Goal: Task Accomplishment & Management: Manage account settings

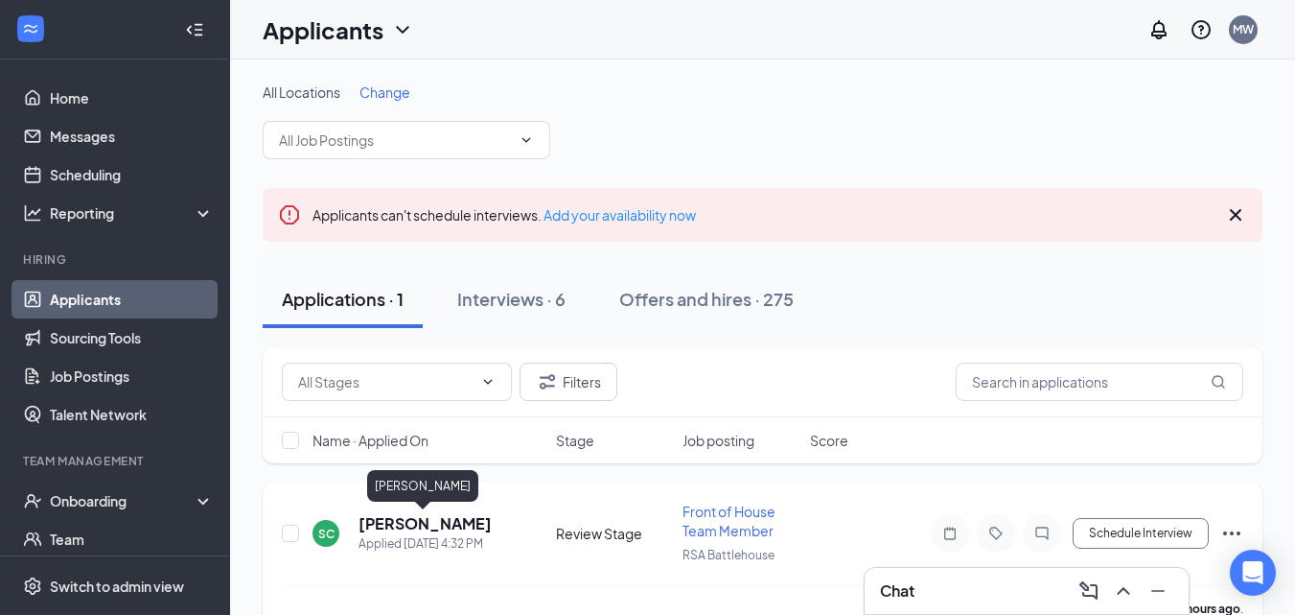
click at [448, 514] on h5 "[PERSON_NAME]" at bounding box center [425, 523] width 133 height 21
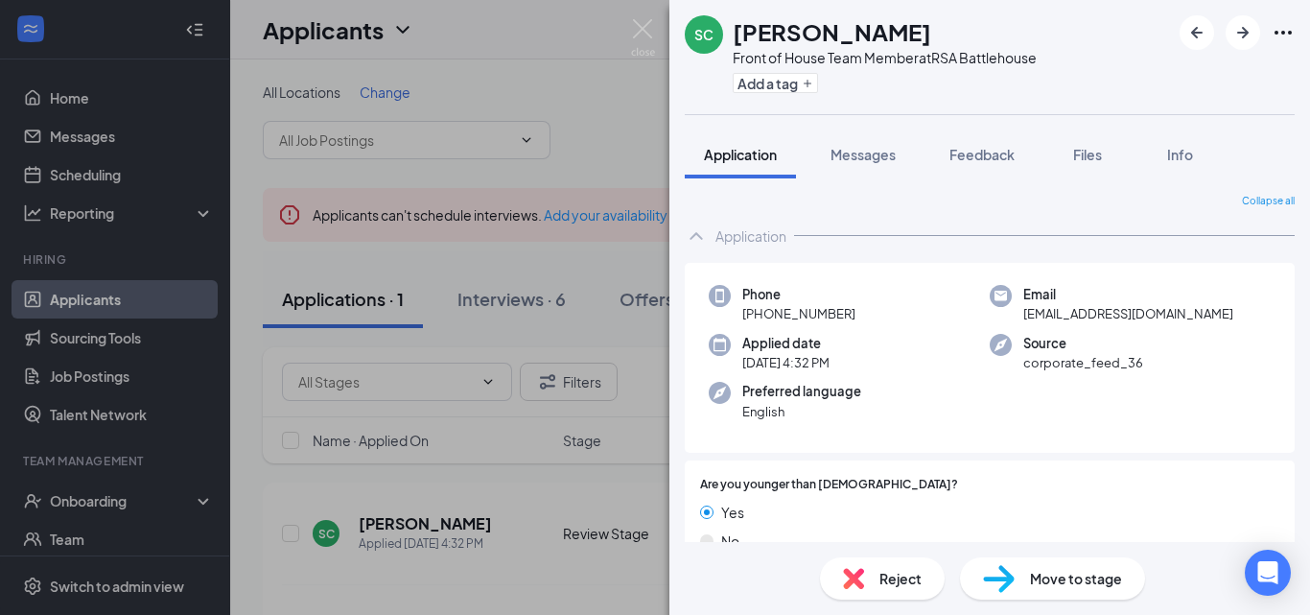
click at [881, 573] on span "Reject" at bounding box center [900, 578] width 42 height 21
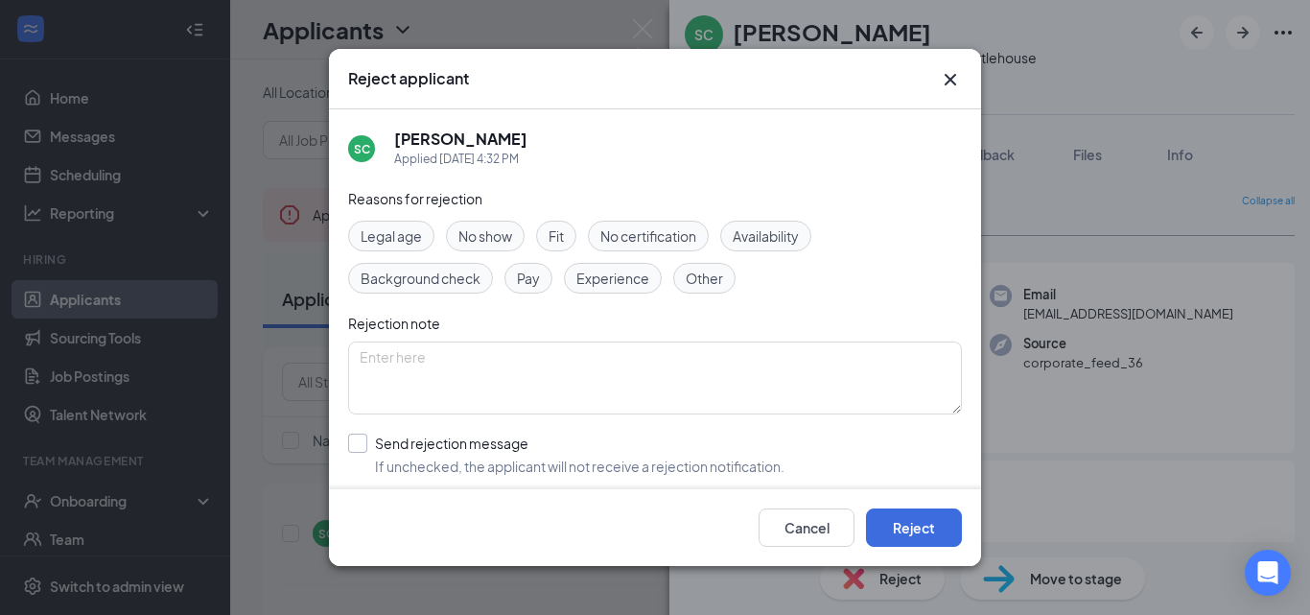
click at [356, 440] on input "Send rejection message If unchecked, the applicant will not receive a rejection…" at bounding box center [566, 454] width 436 height 42
checkbox input "true"
click at [443, 379] on textarea at bounding box center [655, 377] width 614 height 73
type textarea "Under 18."
click at [893, 519] on button "Reject" at bounding box center [914, 527] width 96 height 38
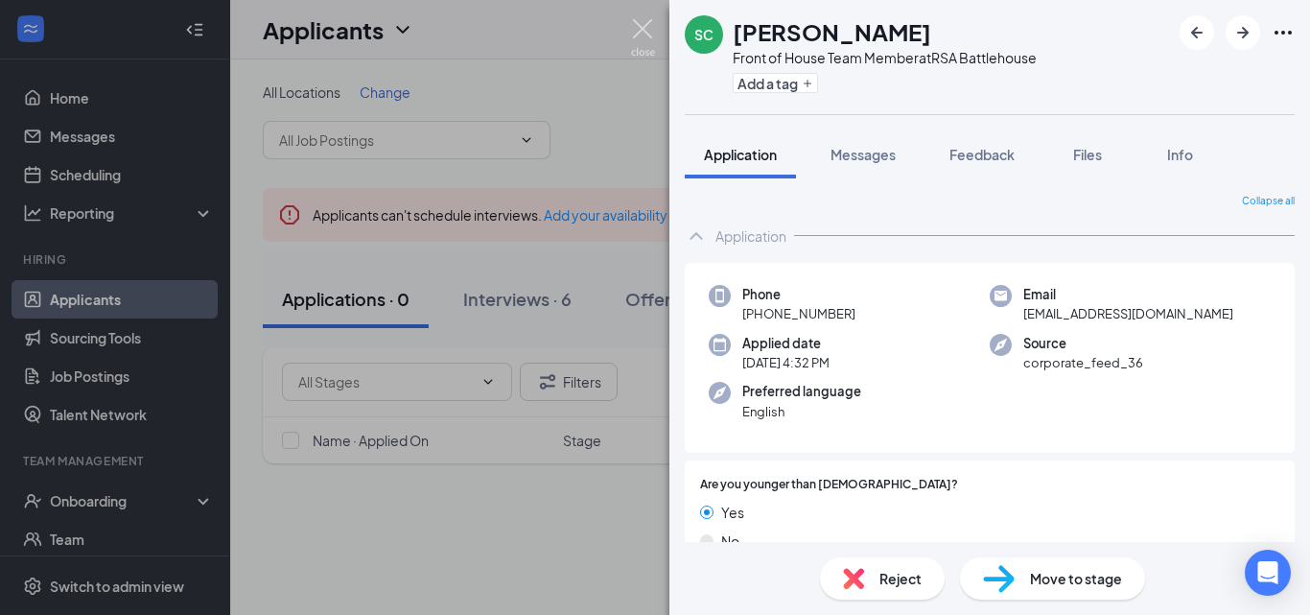
click at [642, 31] on img at bounding box center [643, 37] width 24 height 37
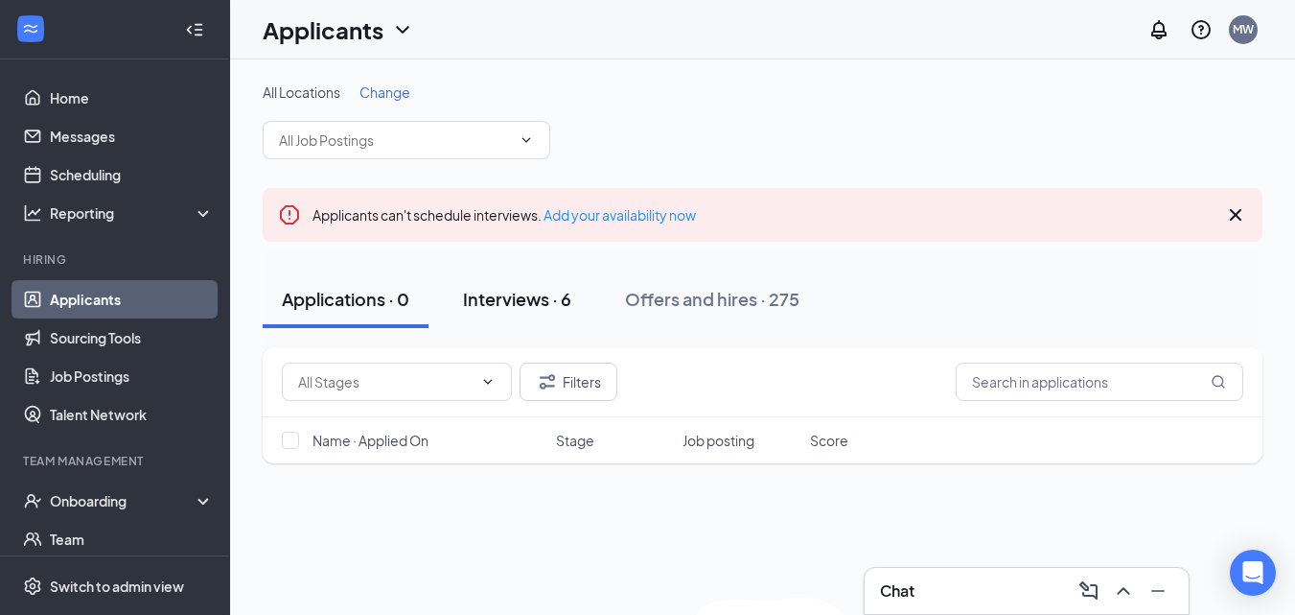
click at [551, 303] on div "Interviews · 6" at bounding box center [517, 299] width 108 height 24
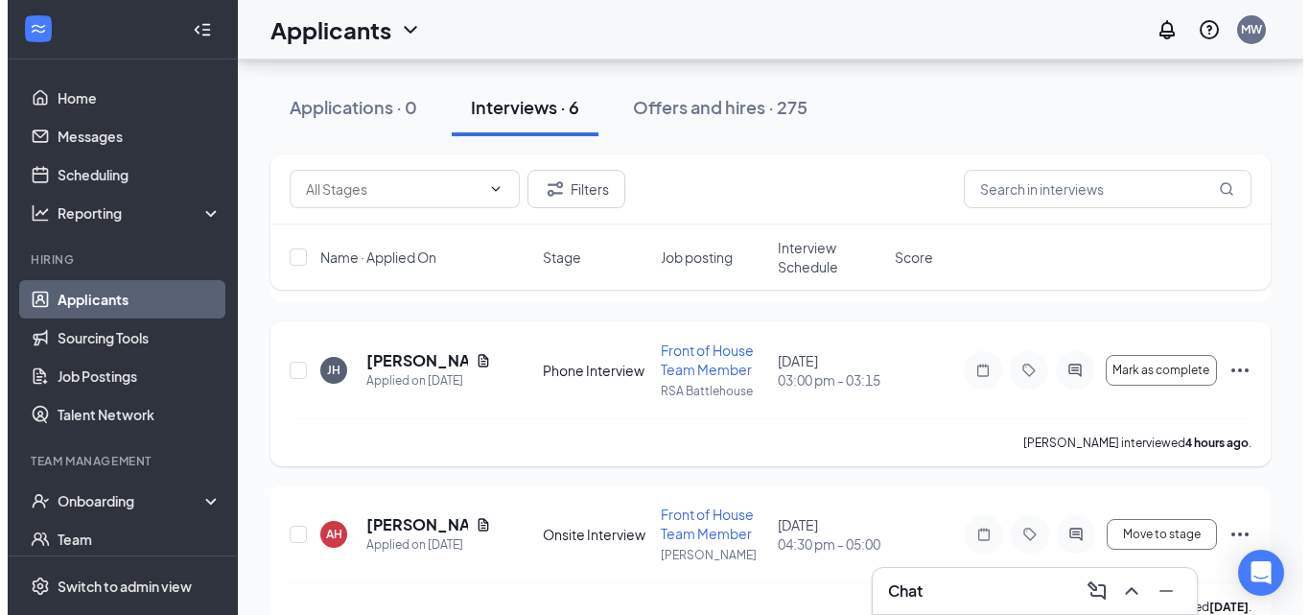
scroll to position [483, 0]
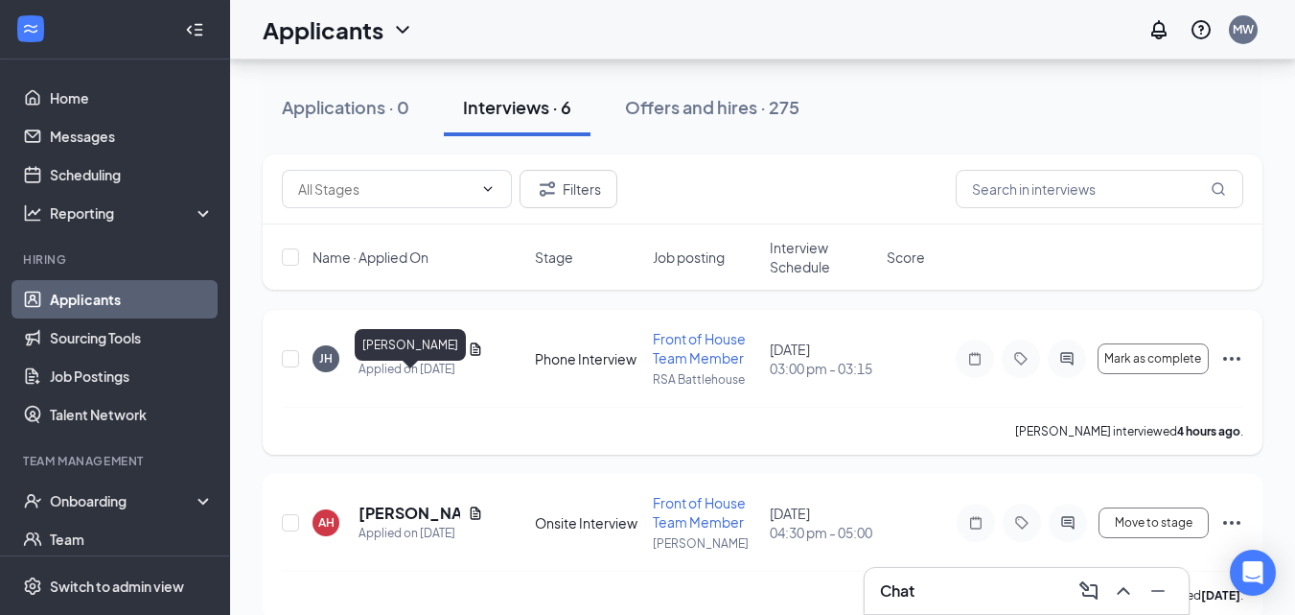
click at [385, 360] on h5 "[PERSON_NAME]" at bounding box center [410, 348] width 102 height 21
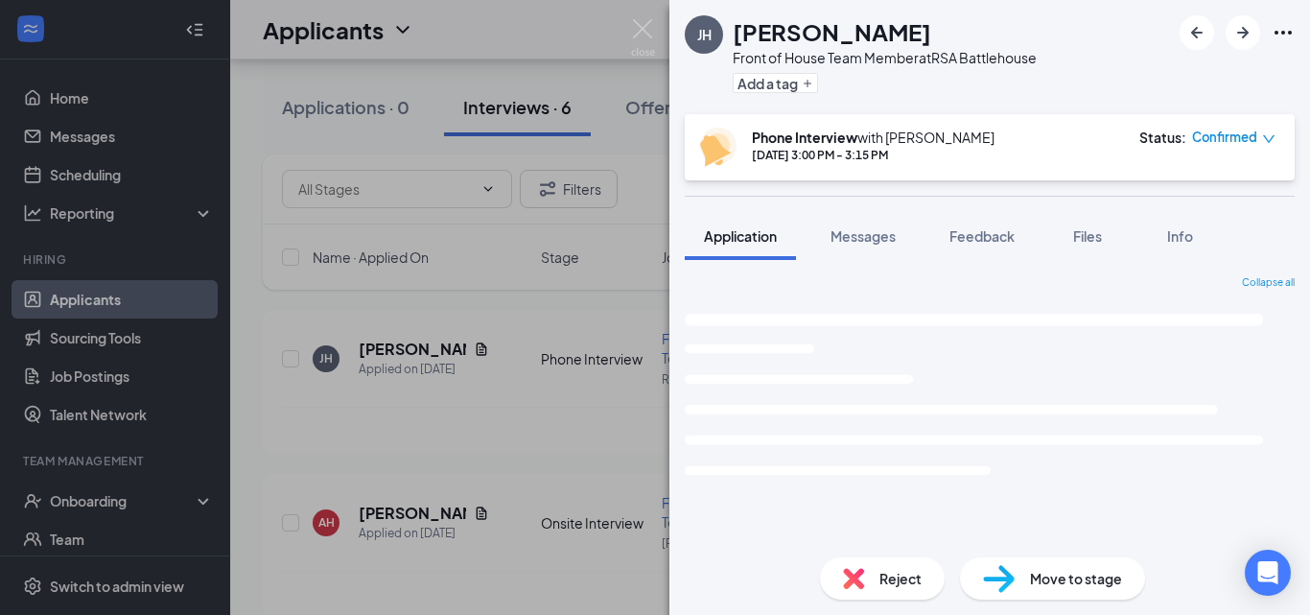
click at [864, 231] on span "Messages" at bounding box center [862, 235] width 65 height 17
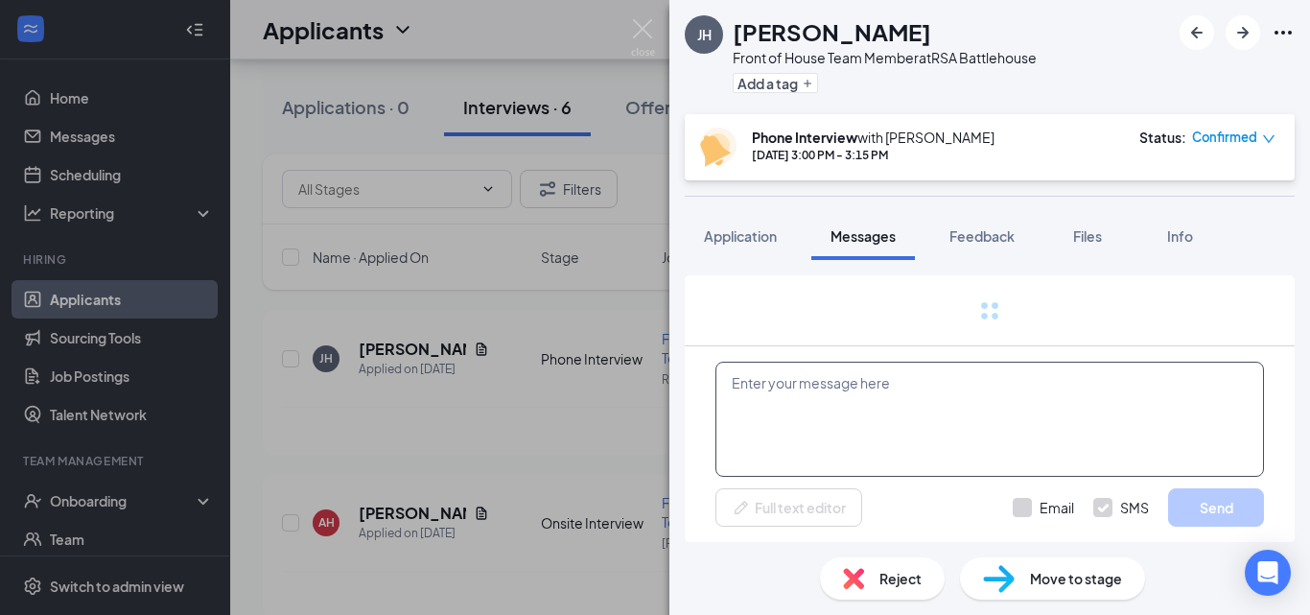
click at [886, 421] on textarea at bounding box center [989, 419] width 548 height 115
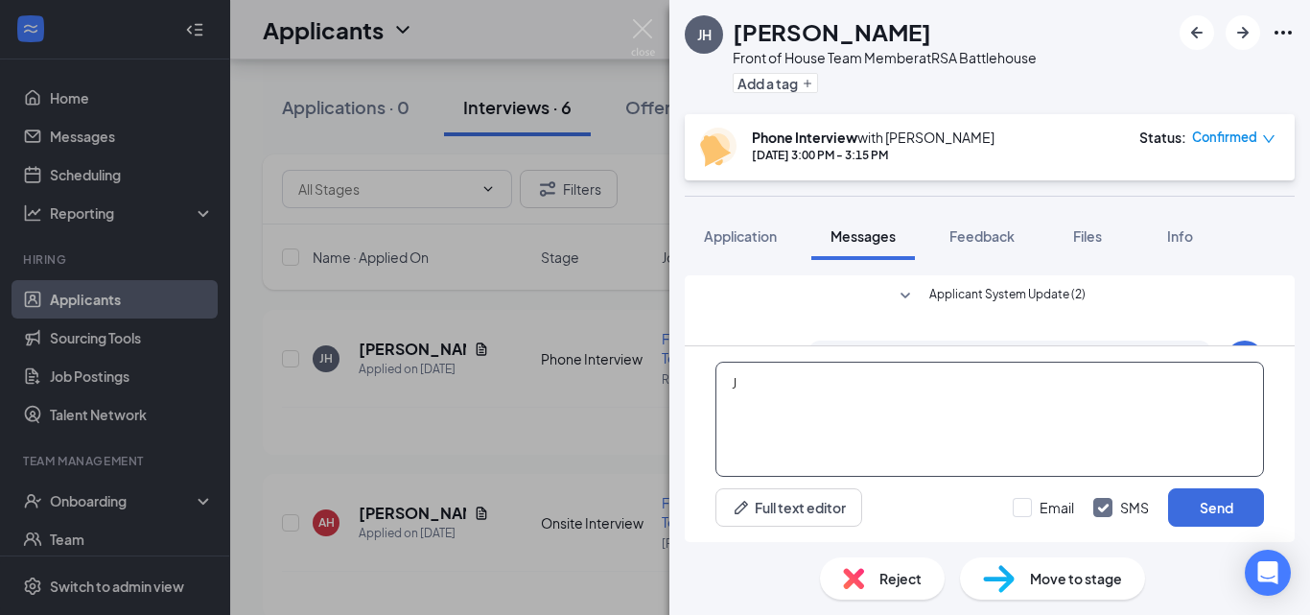
scroll to position [592, 0]
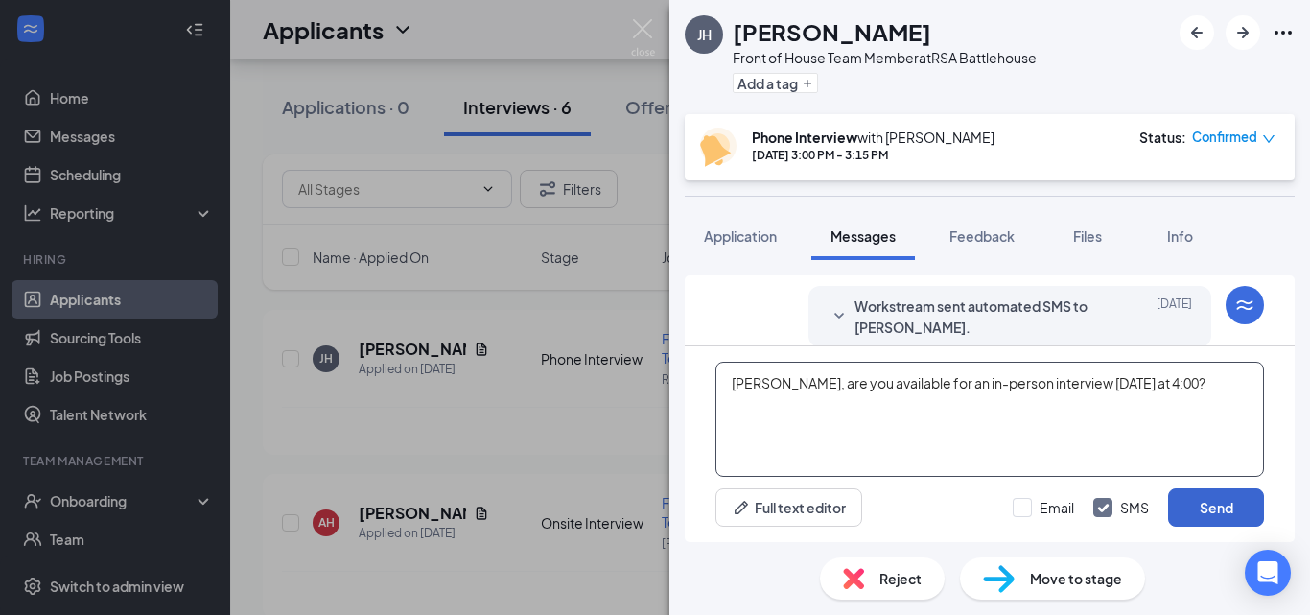
type textarea "[PERSON_NAME], are you available for an in-person interview [DATE] at 4:00?"
click at [1244, 501] on button "Send" at bounding box center [1216, 507] width 96 height 38
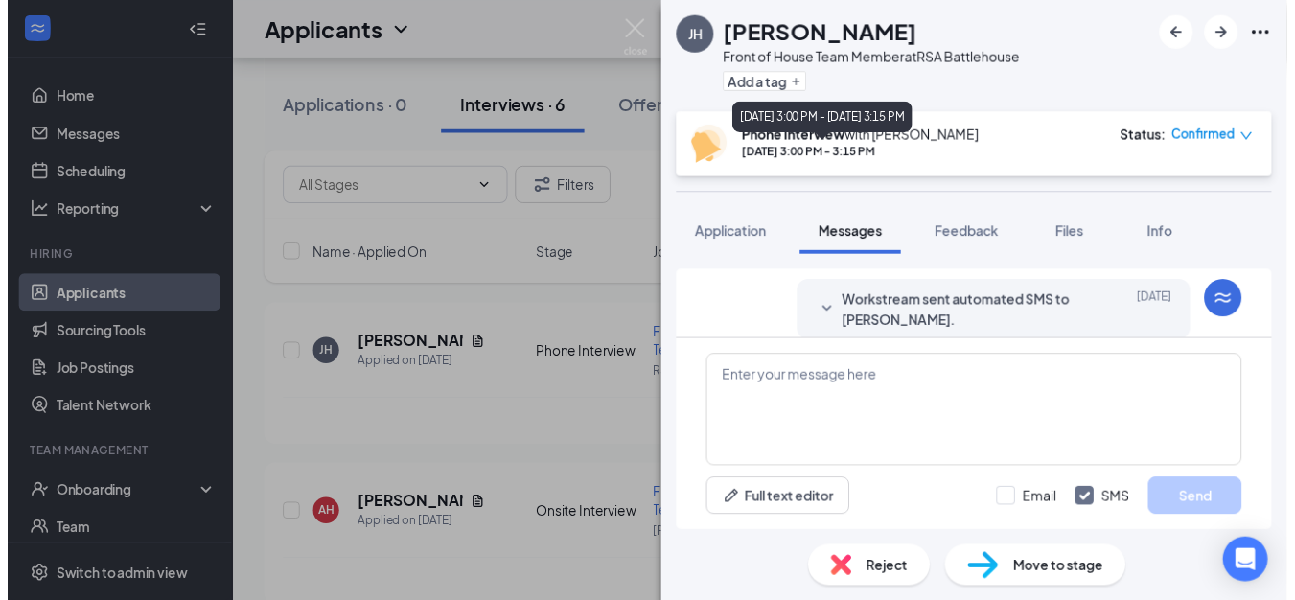
scroll to position [735, 0]
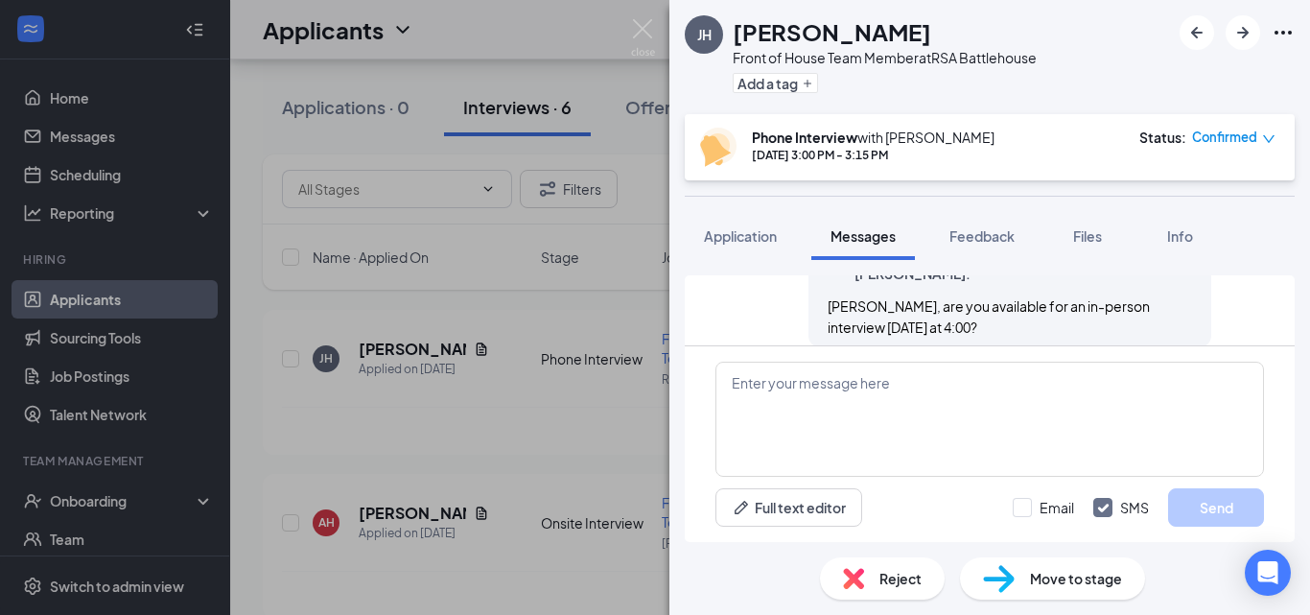
click at [642, 16] on div "[PERSON_NAME] Front of House Team Member at RSA Battlehouse Add a tag Phone Int…" at bounding box center [655, 307] width 1310 height 615
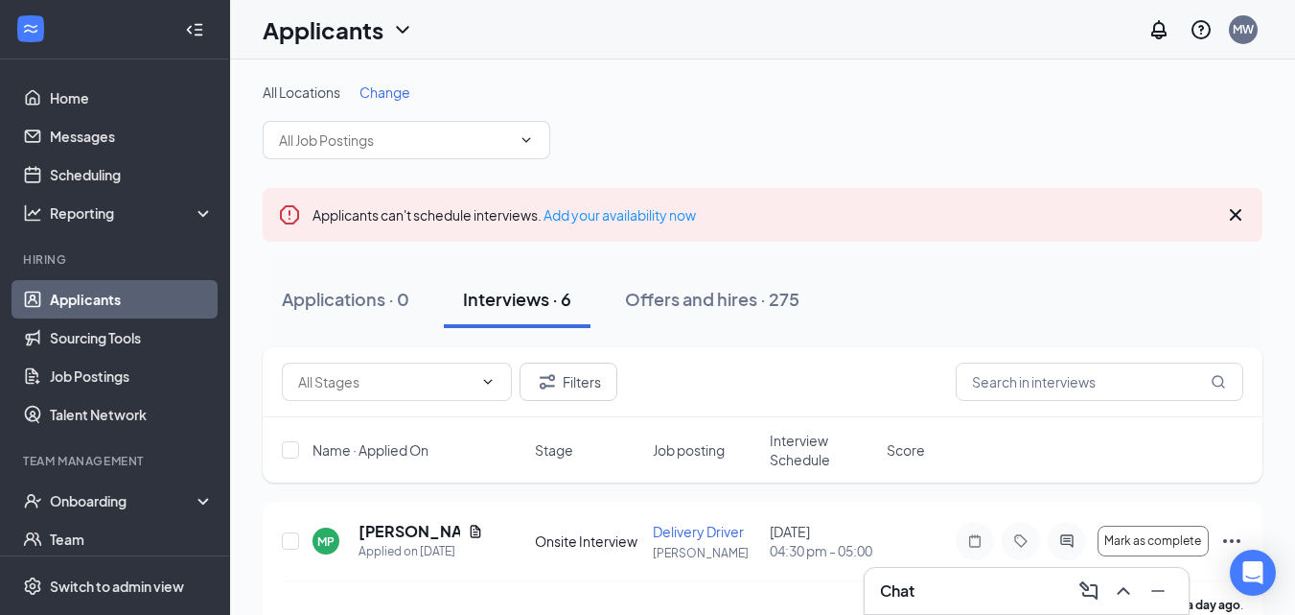
click at [928, 591] on div "Chat" at bounding box center [1026, 590] width 293 height 31
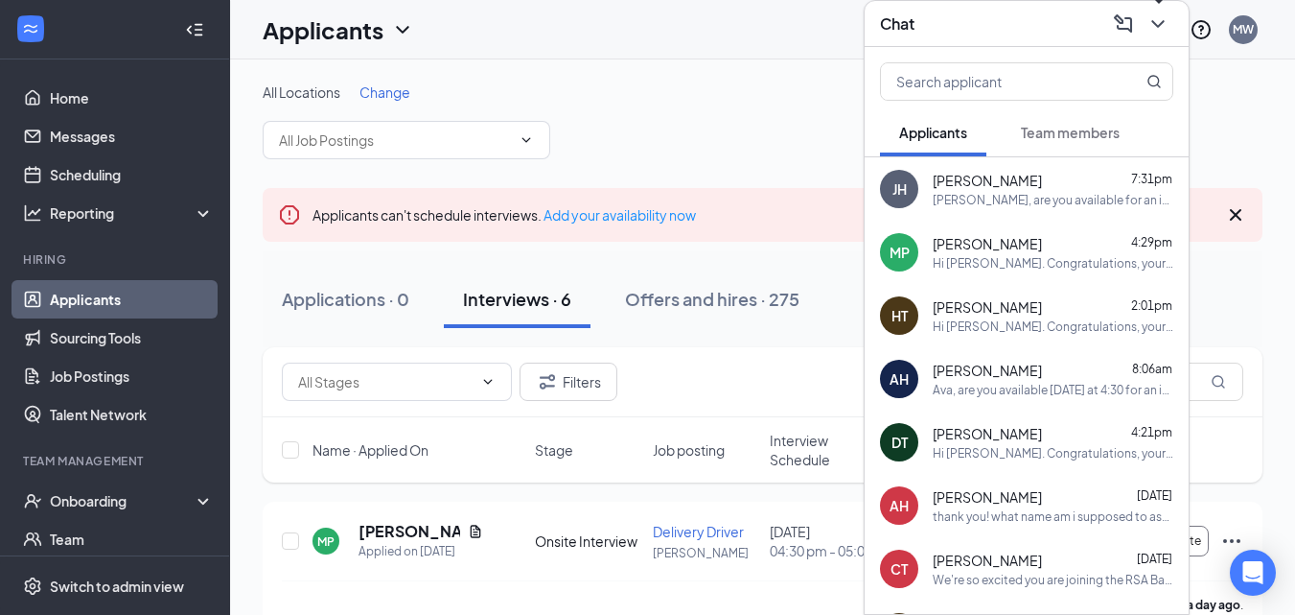
click at [1169, 17] on icon "ChevronDown" at bounding box center [1158, 23] width 23 height 23
